Goal: Transaction & Acquisition: Purchase product/service

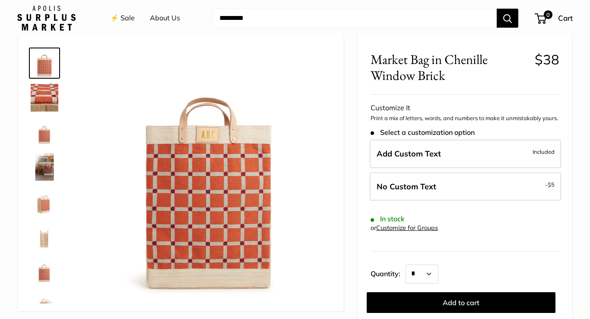
scroll to position [36, 0]
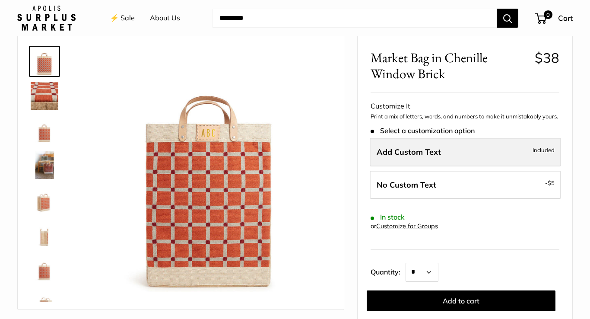
click at [391, 150] on span "Add Custom Text" at bounding box center [409, 152] width 64 height 10
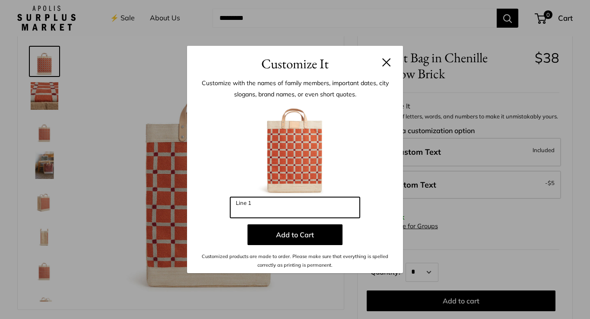
click at [290, 210] on input "Line 1" at bounding box center [295, 207] width 130 height 21
type input "***"
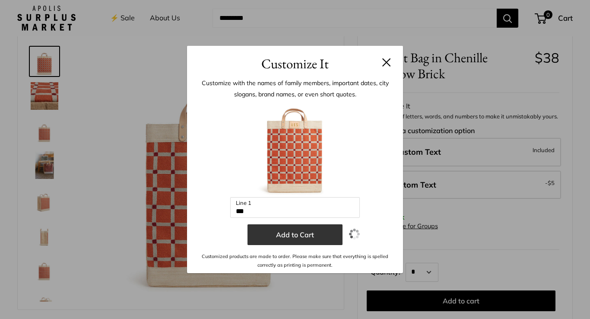
click at [298, 235] on button "Add to Cart" at bounding box center [295, 234] width 95 height 21
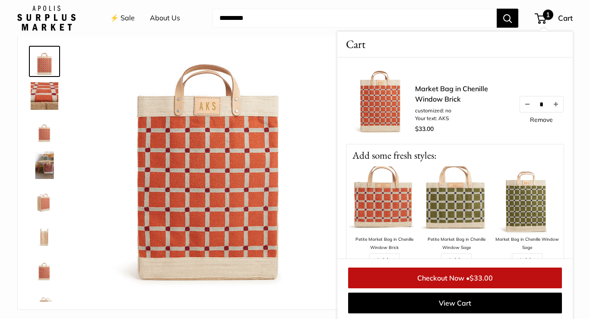
click at [43, 137] on img at bounding box center [45, 131] width 28 height 28
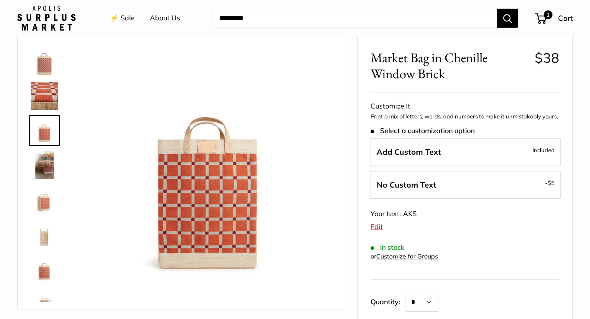
click at [53, 169] on img at bounding box center [45, 165] width 28 height 28
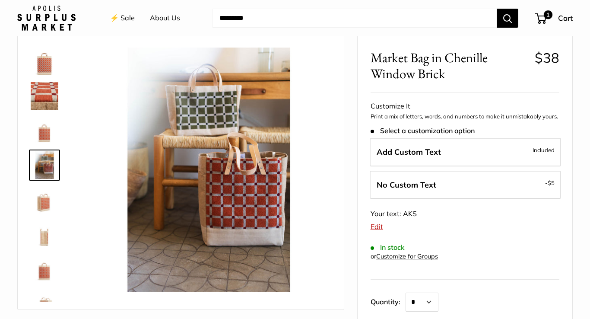
click at [49, 200] on img at bounding box center [45, 200] width 28 height 28
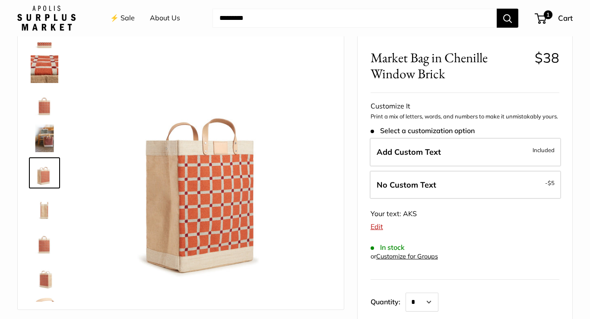
click at [46, 214] on img at bounding box center [45, 208] width 28 height 28
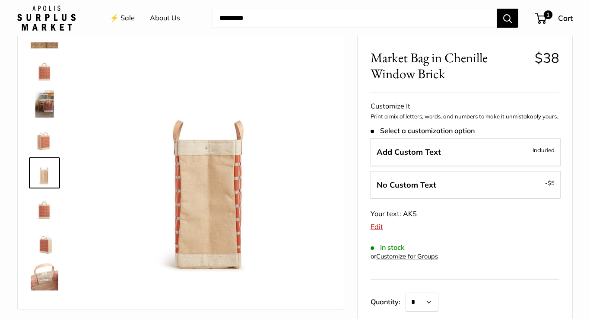
click at [48, 235] on img at bounding box center [45, 242] width 28 height 28
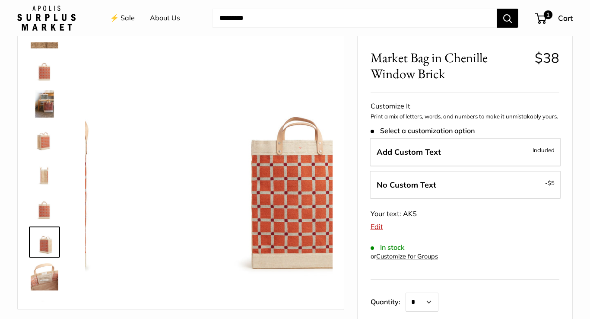
scroll to position [90, 0]
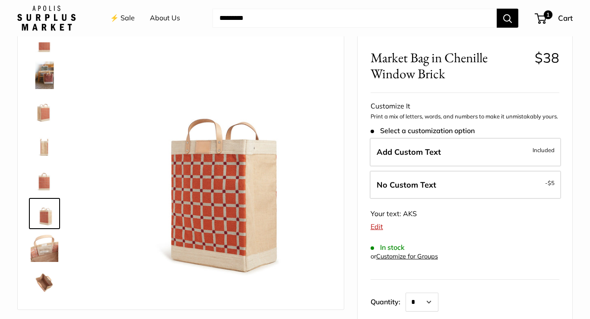
click at [49, 249] on img at bounding box center [45, 248] width 28 height 28
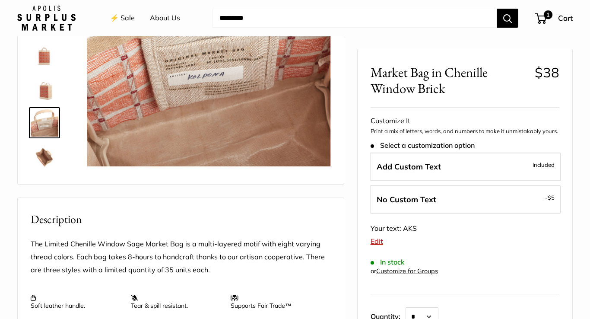
scroll to position [39, 0]
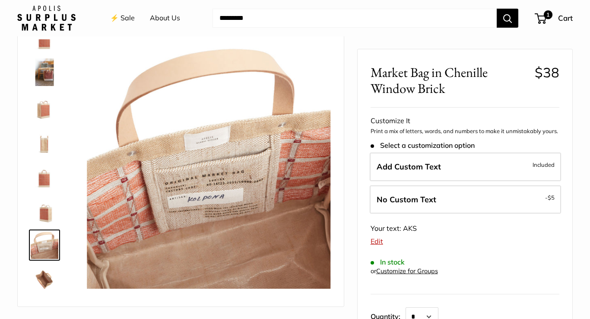
click at [126, 19] on link "⚡️ Sale" at bounding box center [122, 18] width 25 height 13
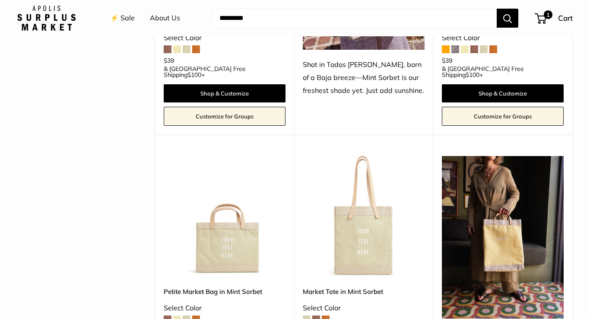
scroll to position [547, 0]
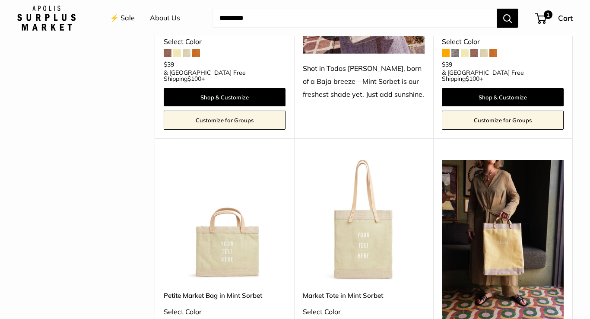
click at [0, 0] on img at bounding box center [0, 0] width 0 height 0
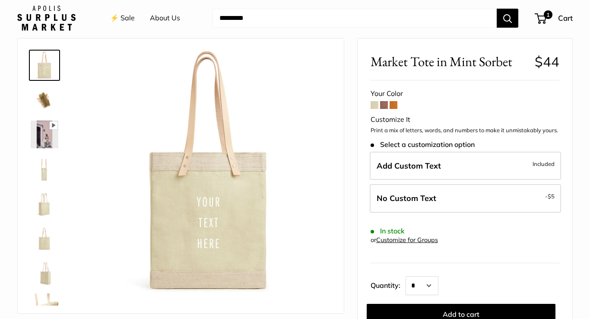
scroll to position [43, 0]
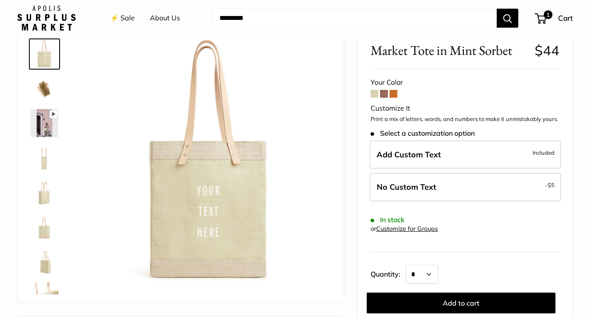
click at [383, 94] on span at bounding box center [384, 94] width 8 height 8
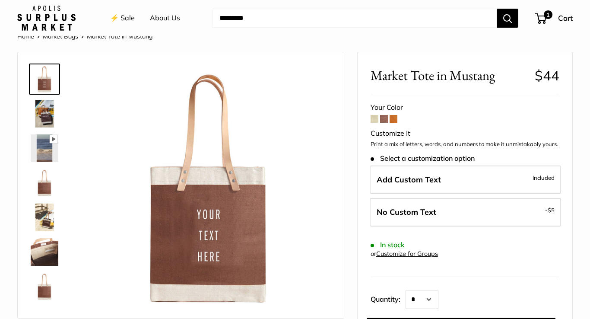
scroll to position [20, 0]
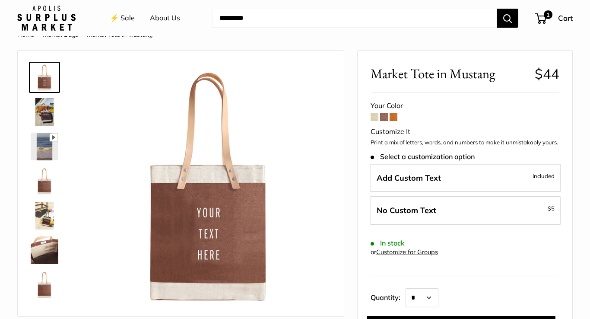
click at [394, 117] on span at bounding box center [394, 117] width 8 height 8
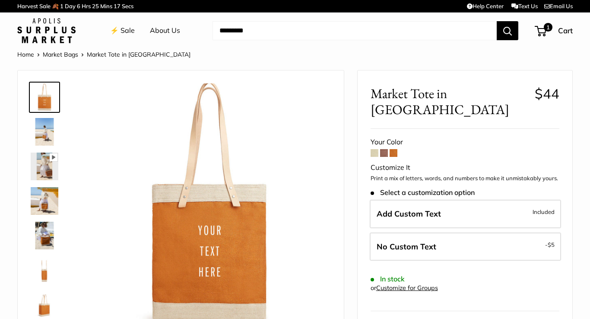
click at [51, 172] on img at bounding box center [45, 167] width 28 height 28
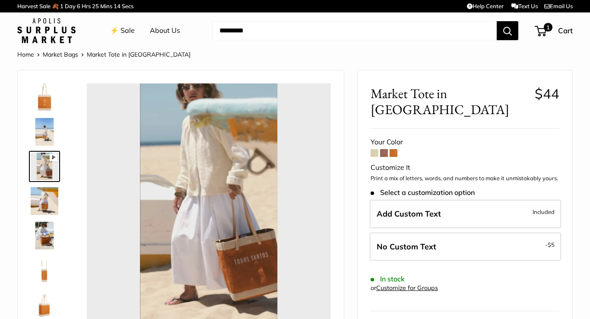
click at [45, 132] on img at bounding box center [45, 132] width 28 height 28
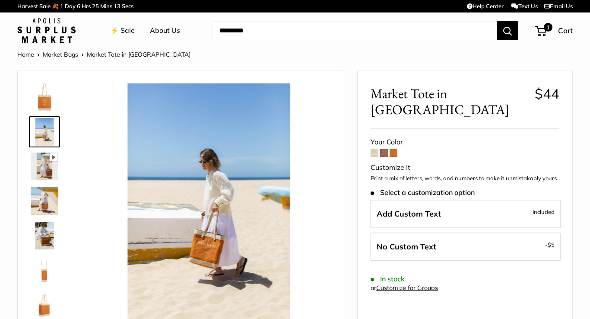
type input "*****"
click at [44, 102] on img at bounding box center [45, 97] width 28 height 28
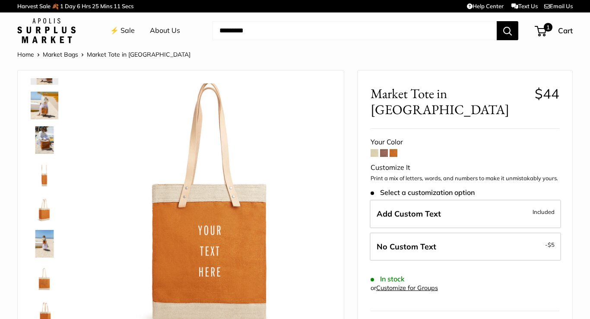
click at [51, 244] on img at bounding box center [45, 244] width 28 height 28
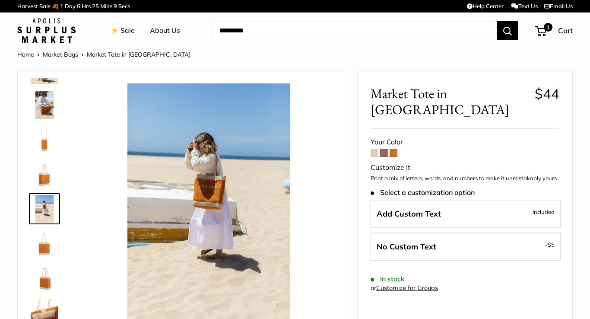
click at [127, 30] on link "⚡️ Sale" at bounding box center [122, 30] width 25 height 13
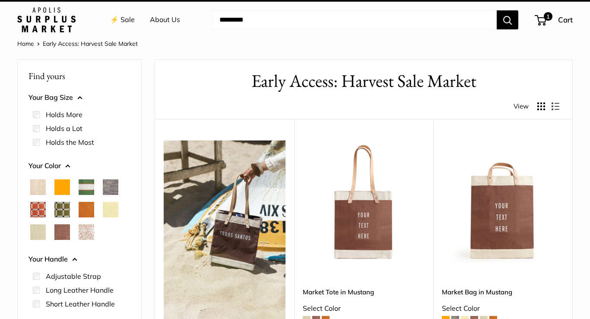
scroll to position [13, 0]
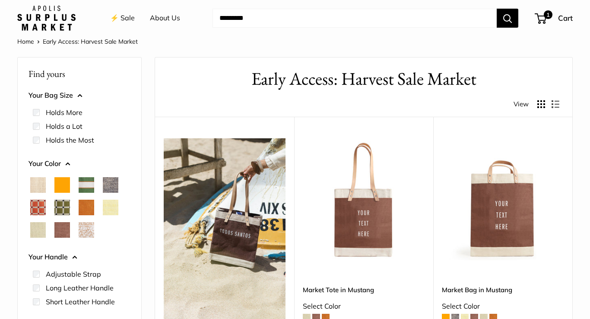
click at [32, 25] on img at bounding box center [46, 18] width 58 height 25
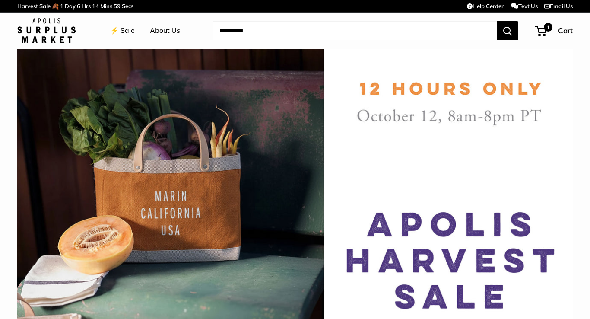
click at [125, 29] on link "⚡️ Sale" at bounding box center [122, 30] width 25 height 13
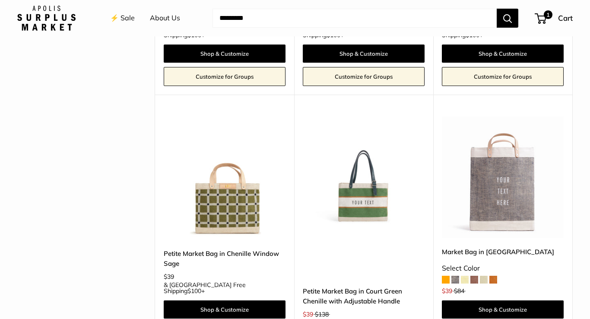
scroll to position [1755, 0]
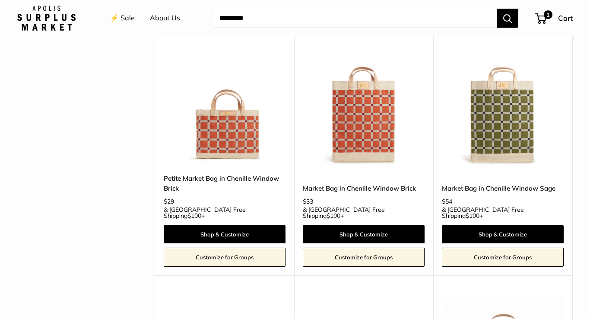
click at [126, 17] on link "⚡️ Sale" at bounding box center [122, 18] width 25 height 13
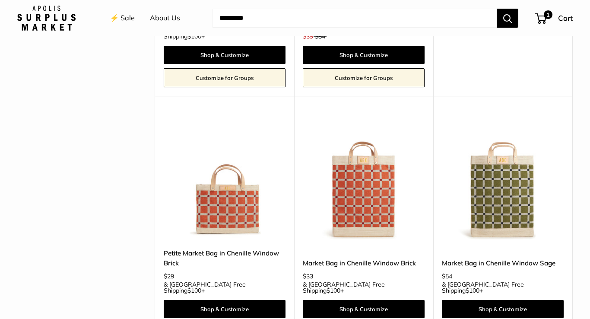
scroll to position [1658, 0]
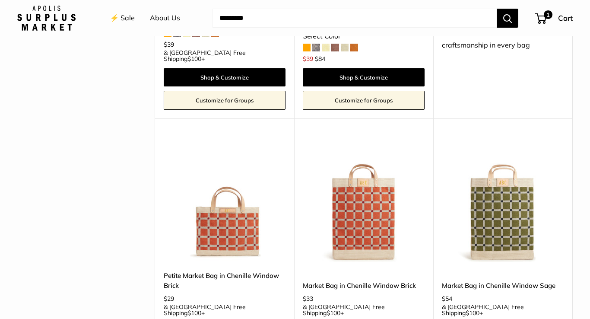
click at [0, 0] on img at bounding box center [0, 0] width 0 height 0
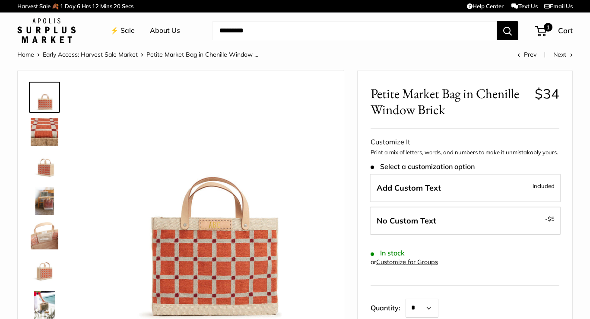
click at [56, 167] on img at bounding box center [45, 167] width 28 height 28
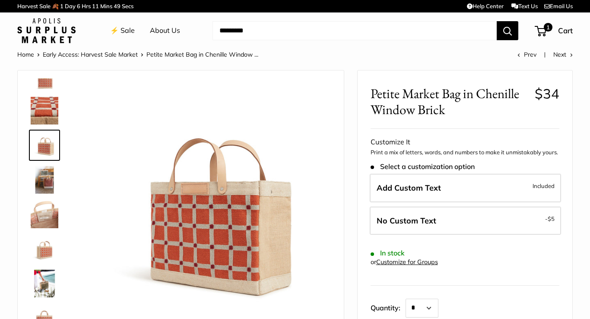
scroll to position [22, 0]
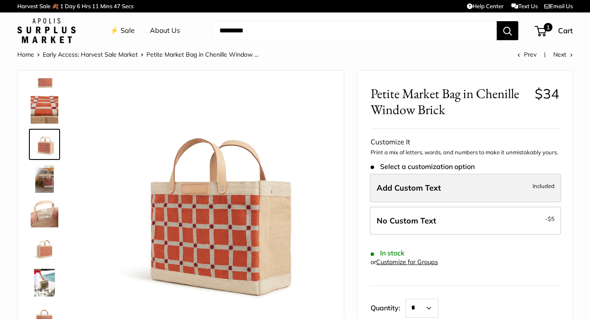
click at [389, 194] on label "Add Custom Text Included" at bounding box center [465, 188] width 191 height 29
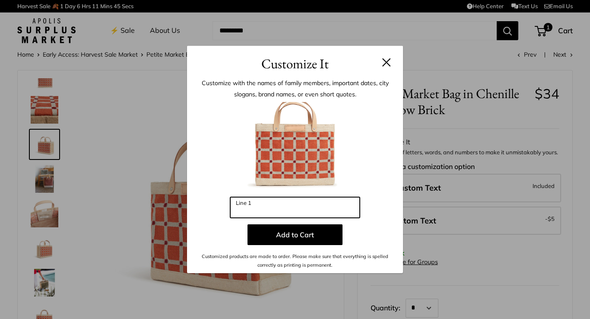
click at [273, 199] on input "Line 1" at bounding box center [295, 207] width 130 height 21
type input "***"
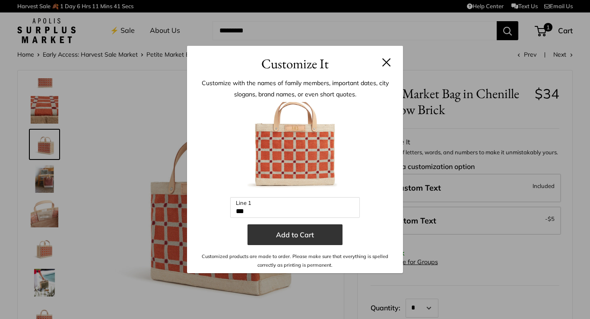
click at [290, 243] on button "Add to Cart" at bounding box center [295, 234] width 95 height 21
